Goal: Find specific page/section: Find specific page/section

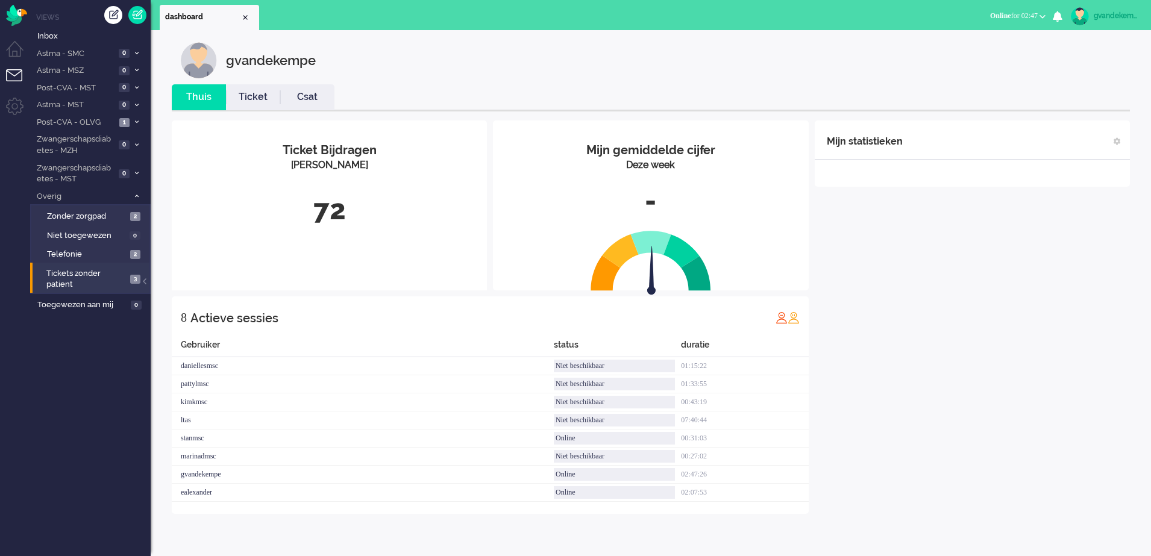
click at [133, 278] on span "3" at bounding box center [135, 279] width 10 height 9
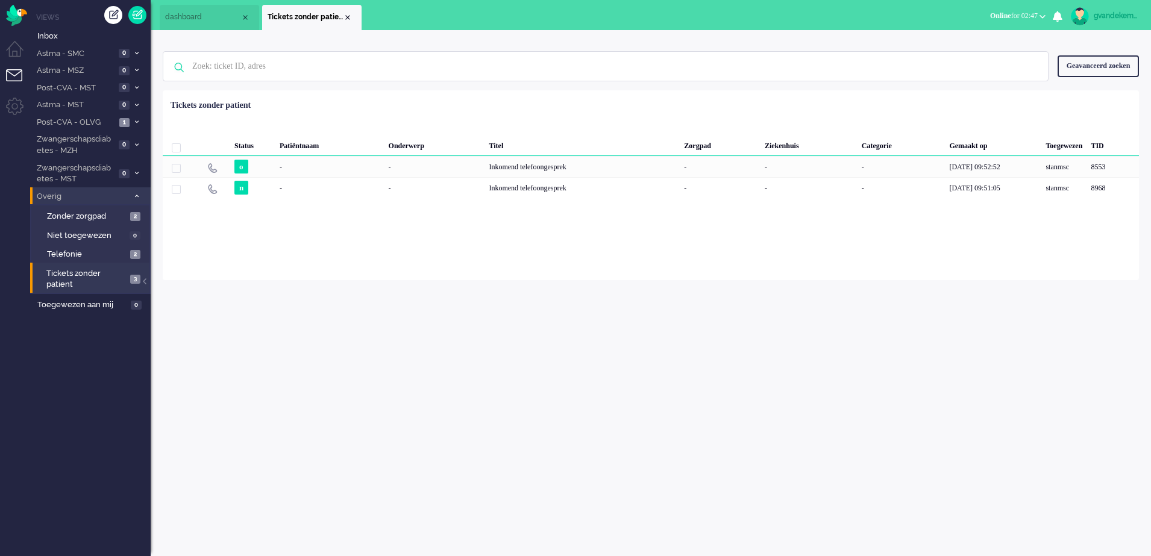
click at [137, 196] on icon at bounding box center [137, 196] width 4 height 4
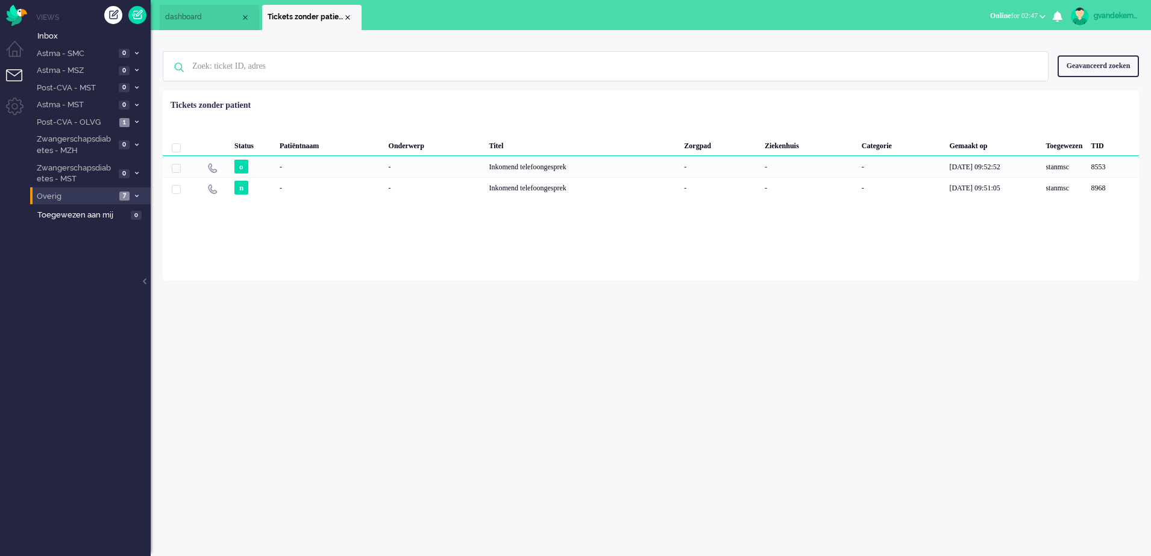
click at [137, 196] on icon at bounding box center [137, 196] width 4 height 4
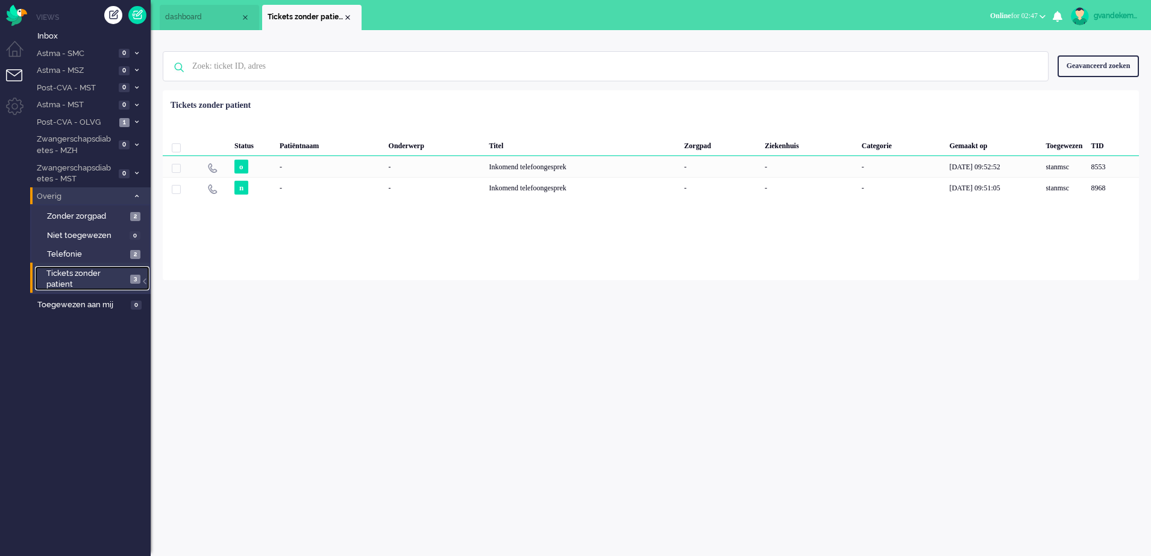
click at [131, 279] on span "3" at bounding box center [135, 279] width 10 height 9
click at [135, 195] on icon at bounding box center [137, 196] width 4 height 4
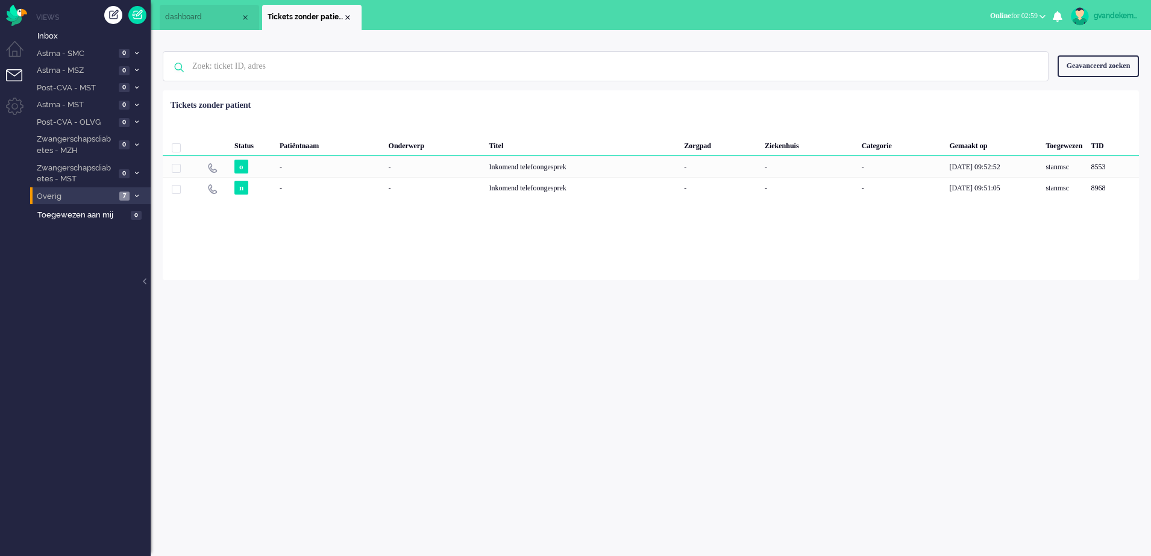
click at [135, 197] on icon at bounding box center [137, 196] width 4 height 4
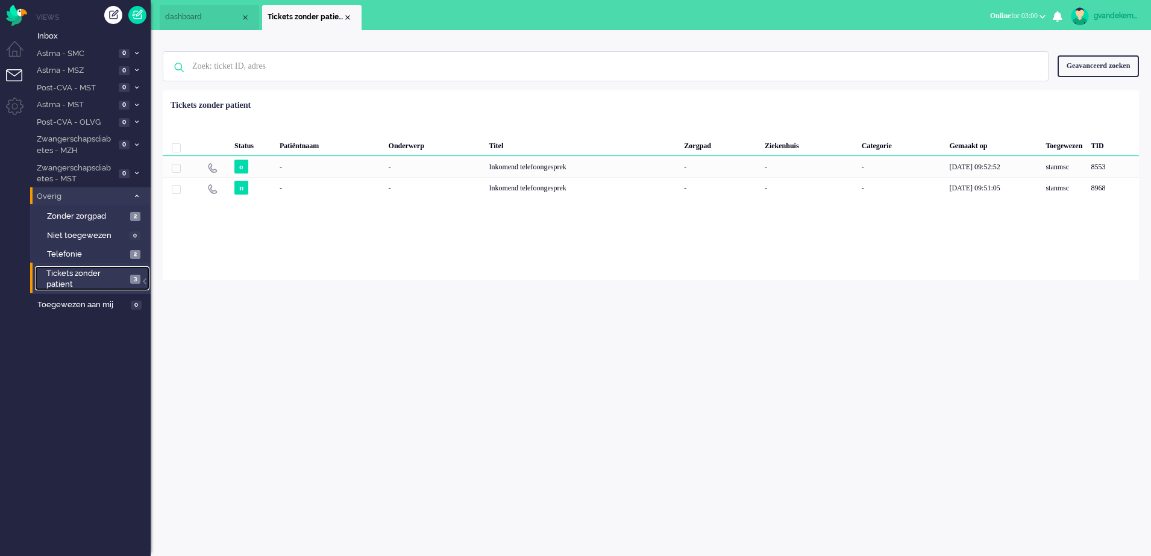
click at [115, 275] on span "Tickets zonder patient" at bounding box center [86, 279] width 80 height 22
click at [134, 201] on li "Overig 7" at bounding box center [90, 195] width 120 height 17
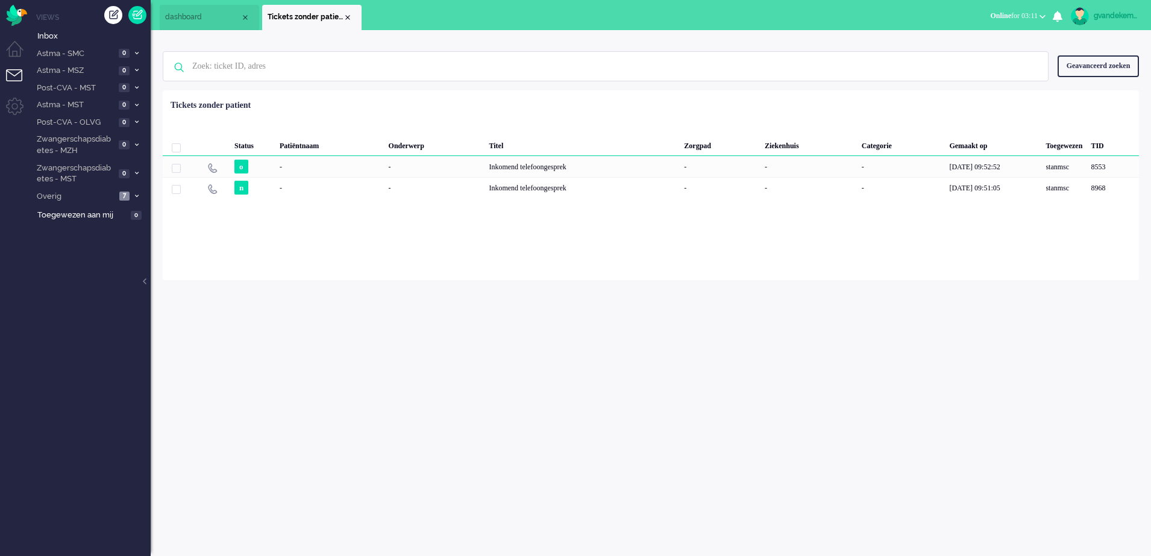
click at [134, 198] on span at bounding box center [136, 196] width 9 height 7
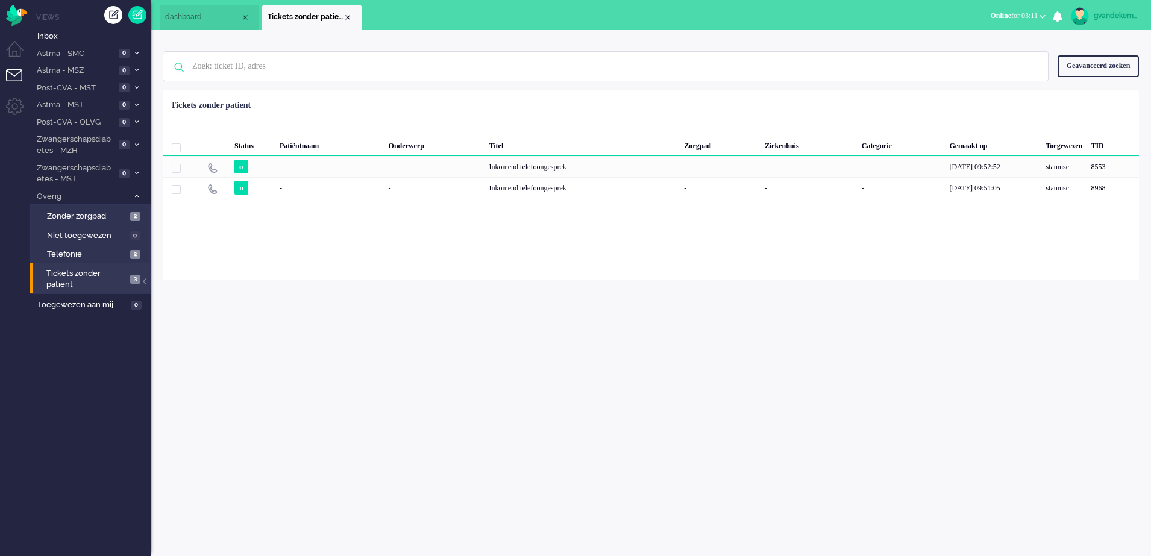
click at [136, 196] on icon at bounding box center [137, 196] width 4 height 4
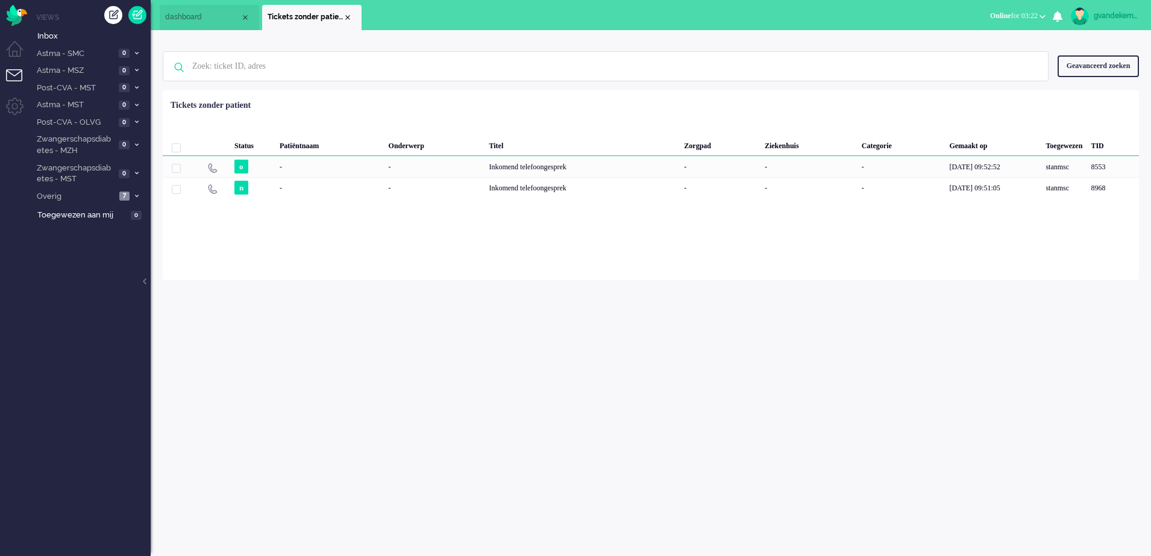
click at [135, 194] on icon at bounding box center [137, 196] width 4 height 4
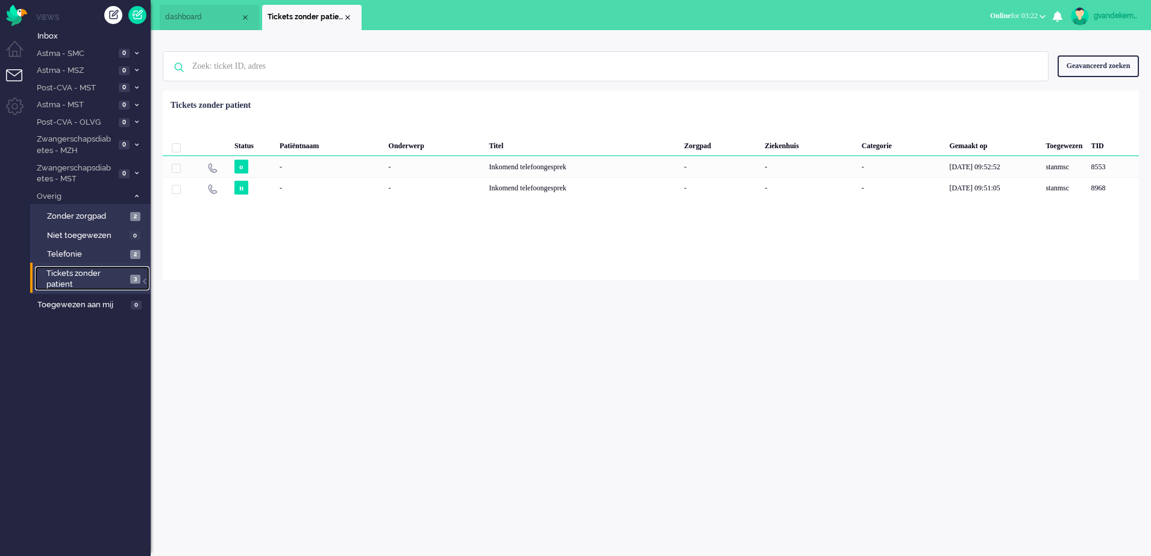
click at [80, 276] on span "Tickets zonder patient" at bounding box center [86, 279] width 80 height 22
click at [350, 17] on div "Close tab" at bounding box center [348, 18] width 10 height 10
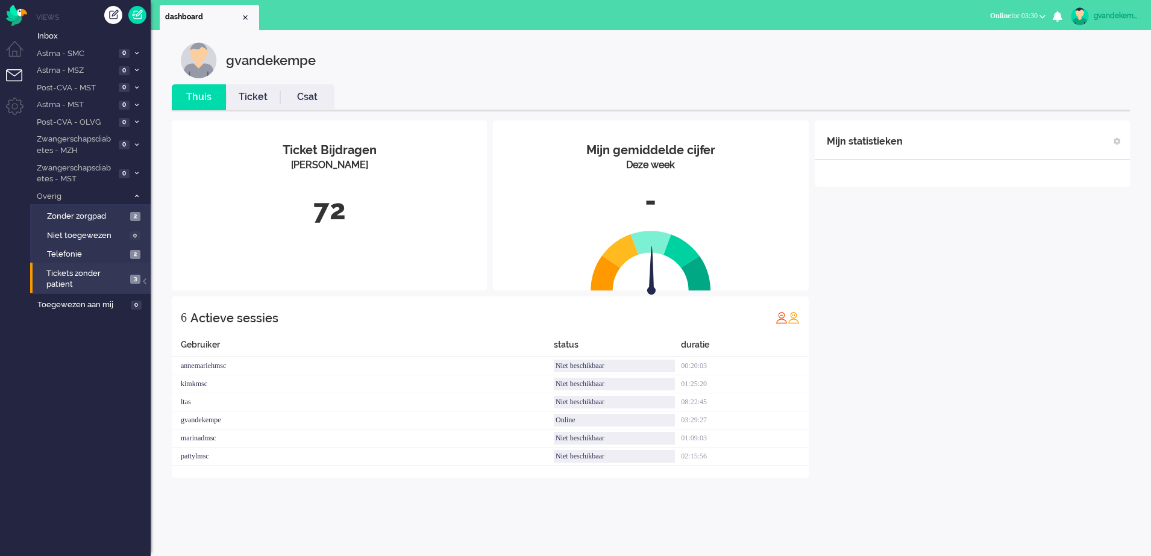
click at [1102, 17] on div "gvandekempe" at bounding box center [1115, 16] width 45 height 12
click at [1065, 98] on link "Uitloggen" at bounding box center [1099, 97] width 90 height 12
